Goal: Task Accomplishment & Management: Use online tool/utility

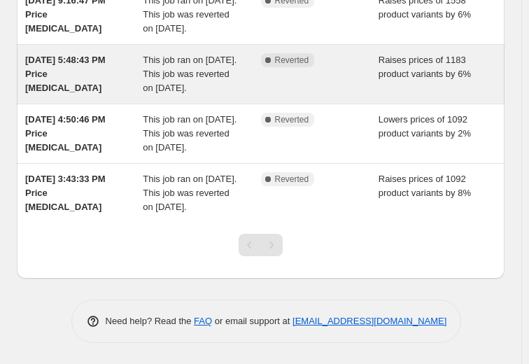
scroll to position [323, 0]
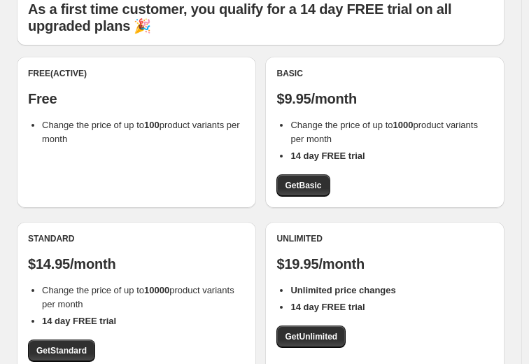
scroll to position [73, 0]
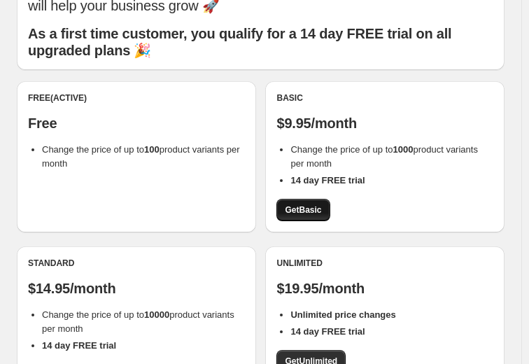
click at [312, 208] on span "Get Basic" at bounding box center [303, 209] width 36 height 11
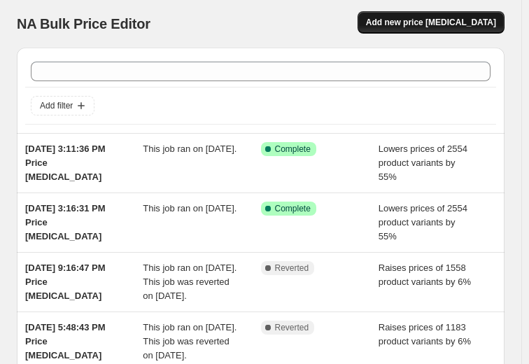
click at [434, 19] on span "Add new price [MEDICAL_DATA]" at bounding box center [431, 22] width 130 height 11
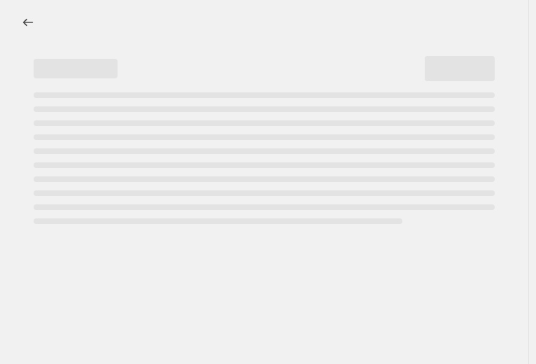
select select "percentage"
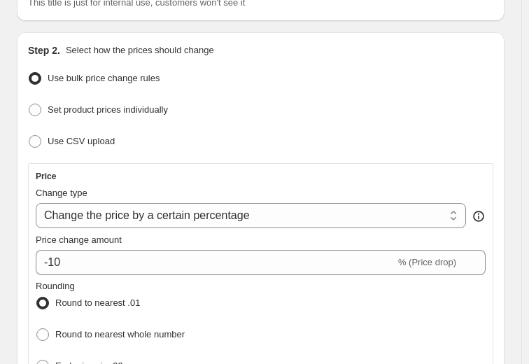
scroll to position [140, 0]
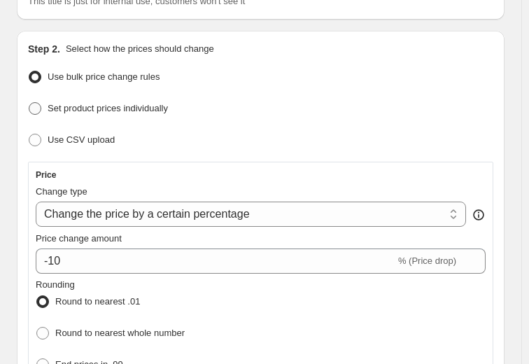
click at [38, 111] on span at bounding box center [35, 108] width 13 height 13
click at [29, 103] on input "Set product prices individually" at bounding box center [29, 102] width 1 height 1
radio input "true"
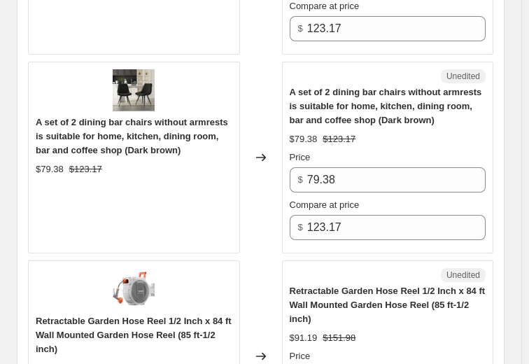
scroll to position [2196, 0]
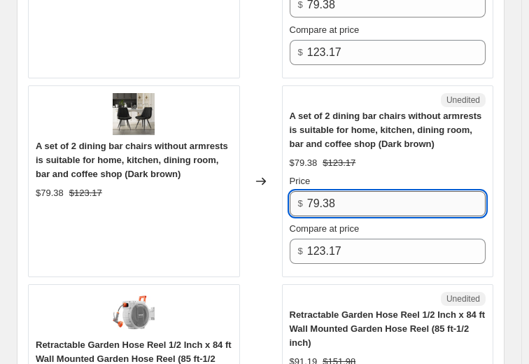
click at [383, 199] on input "79.38" at bounding box center [396, 203] width 178 height 25
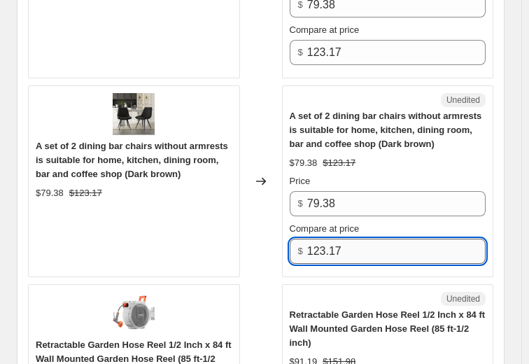
click at [369, 250] on input "123.17" at bounding box center [396, 251] width 178 height 25
click at [400, 168] on div "A set of 2 dining bar chairs without armrests is suitable for home, kitchen, di…" at bounding box center [388, 186] width 197 height 155
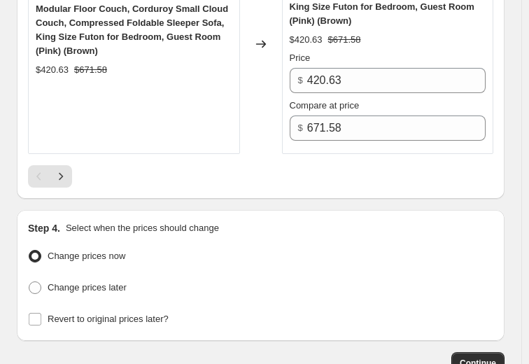
scroll to position [4645, 0]
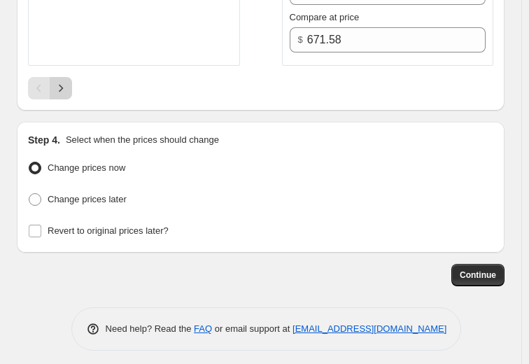
click at [64, 81] on icon "Next" at bounding box center [61, 88] width 14 height 14
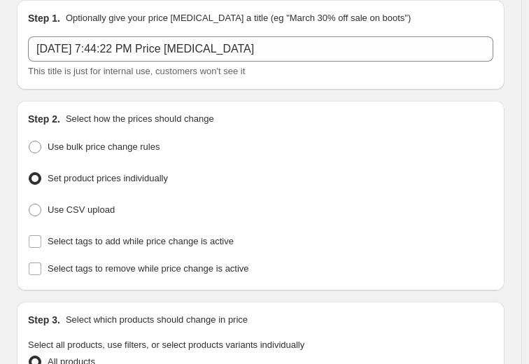
scroll to position [0, 0]
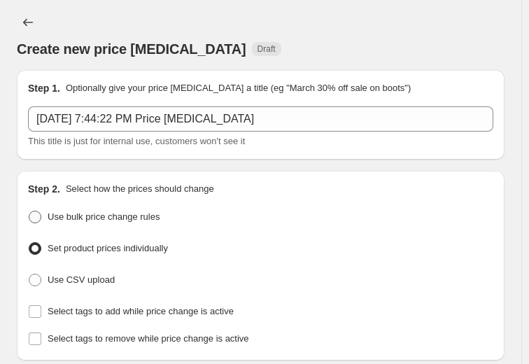
click at [29, 215] on span at bounding box center [35, 217] width 13 height 13
click at [29, 211] on input "Use bulk price change rules" at bounding box center [29, 211] width 1 height 1
radio input "true"
select select "percentage"
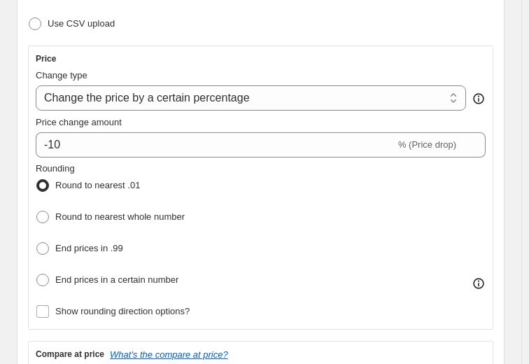
scroll to position [280, 0]
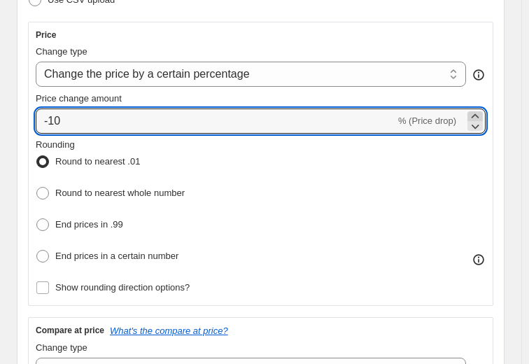
click at [479, 113] on icon at bounding box center [476, 115] width 8 height 4
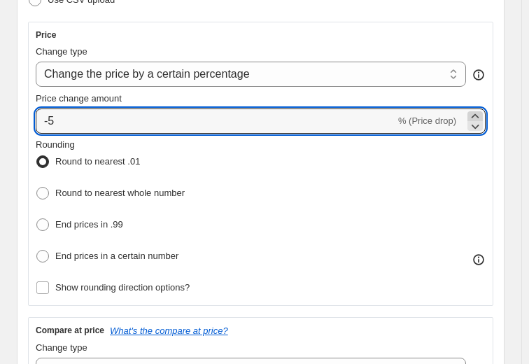
click at [479, 113] on icon at bounding box center [476, 115] width 8 height 4
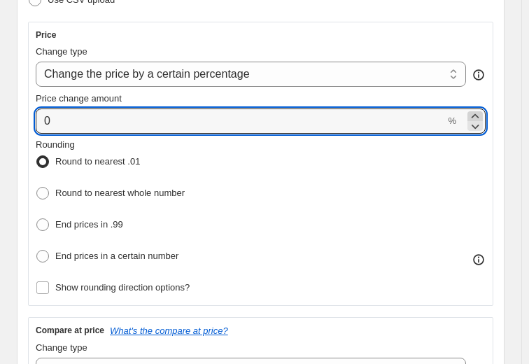
click at [479, 113] on icon at bounding box center [476, 115] width 8 height 4
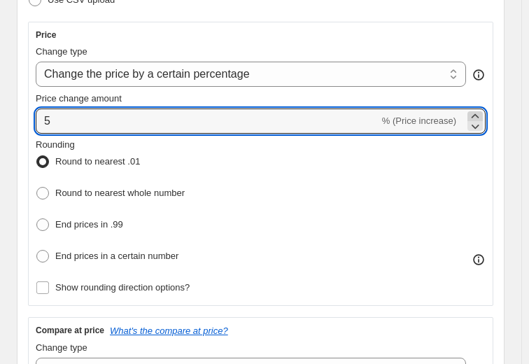
click at [479, 113] on icon at bounding box center [476, 115] width 8 height 4
type input "8"
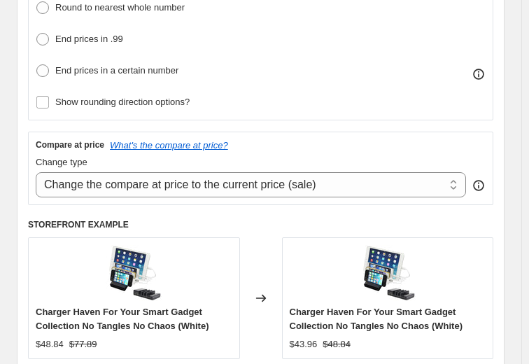
scroll to position [490, 0]
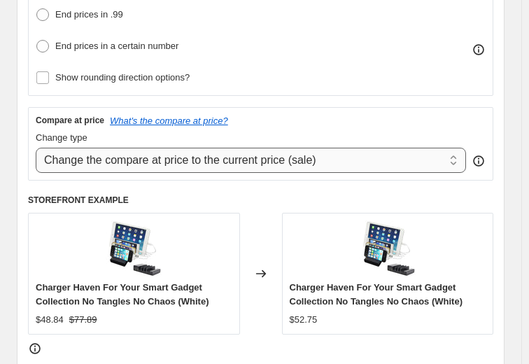
click at [460, 155] on select "Change the compare at price to the current price (sale) Change the compare at p…" at bounding box center [251, 160] width 430 height 25
click at [169, 115] on icon "What's the compare at price?" at bounding box center [169, 120] width 118 height 10
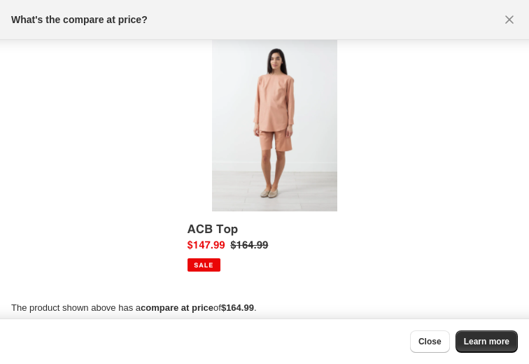
scroll to position [26, 0]
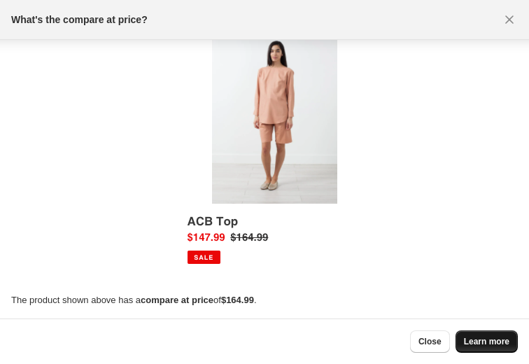
click at [476, 341] on span "Learn more" at bounding box center [486, 341] width 45 height 11
